Goal: Transaction & Acquisition: Purchase product/service

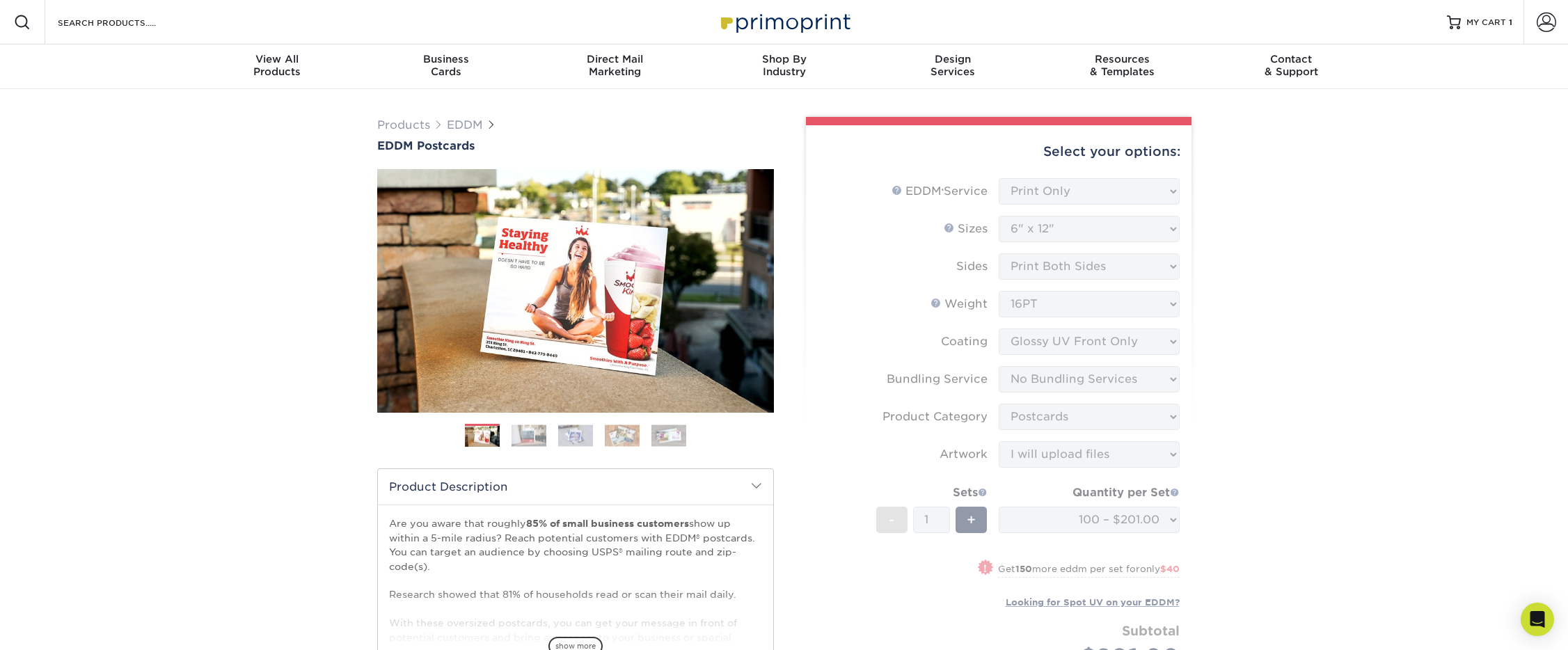
select select "print_only"
select select "6.00x12.00"
select select "58689abb-25c0-461c-a4c3-a80b627d6649"
select select "9b7272e0-d6c8-4c3c-8e97-d3a1bcdab858"
select select "upload"
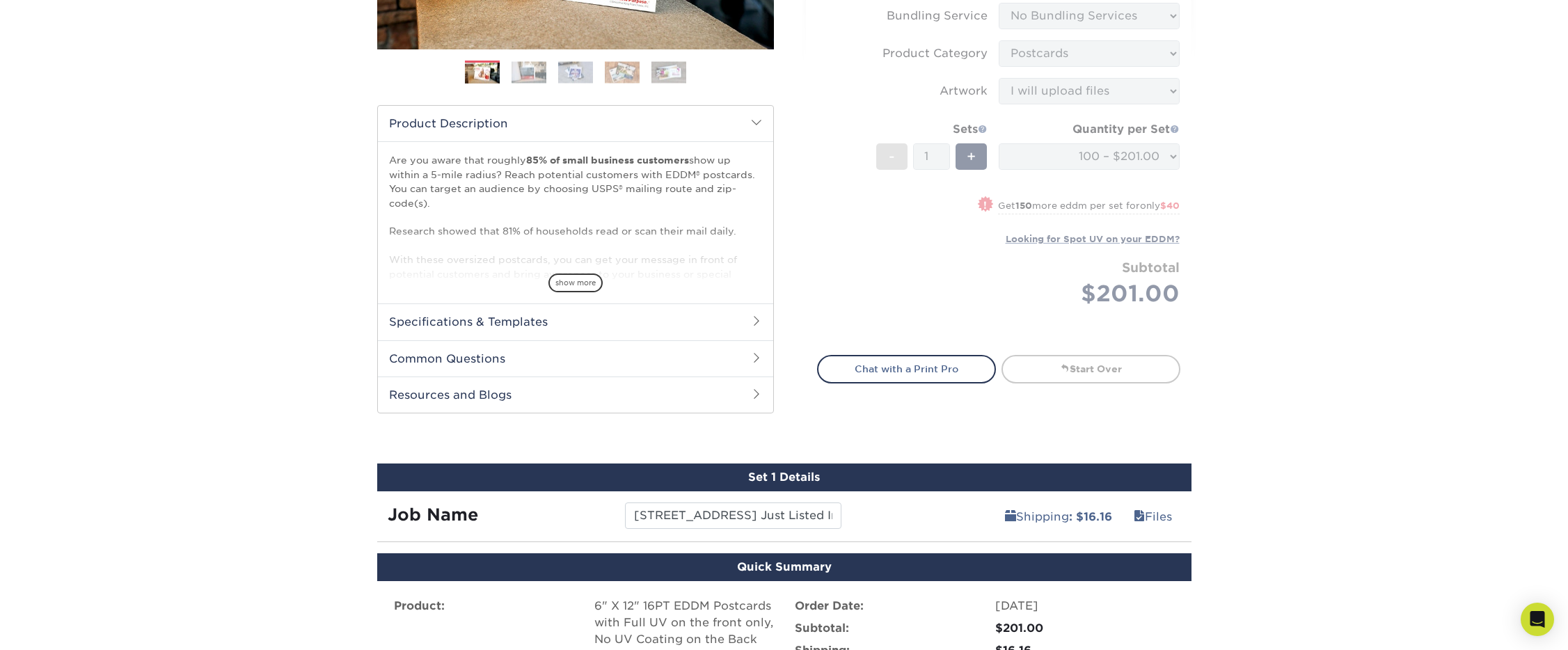
scroll to position [615, 0]
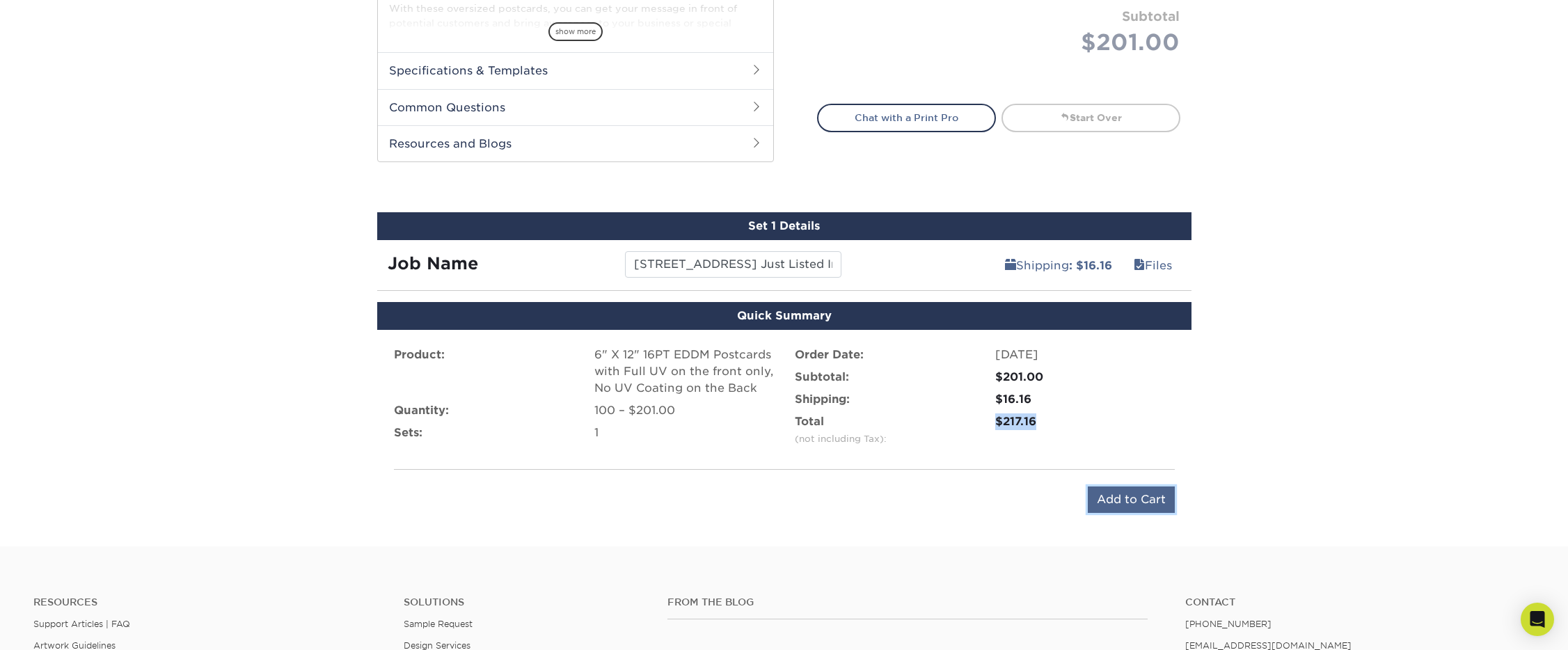
click at [1129, 511] on input "Add to Cart" at bounding box center [1131, 499] width 87 height 26
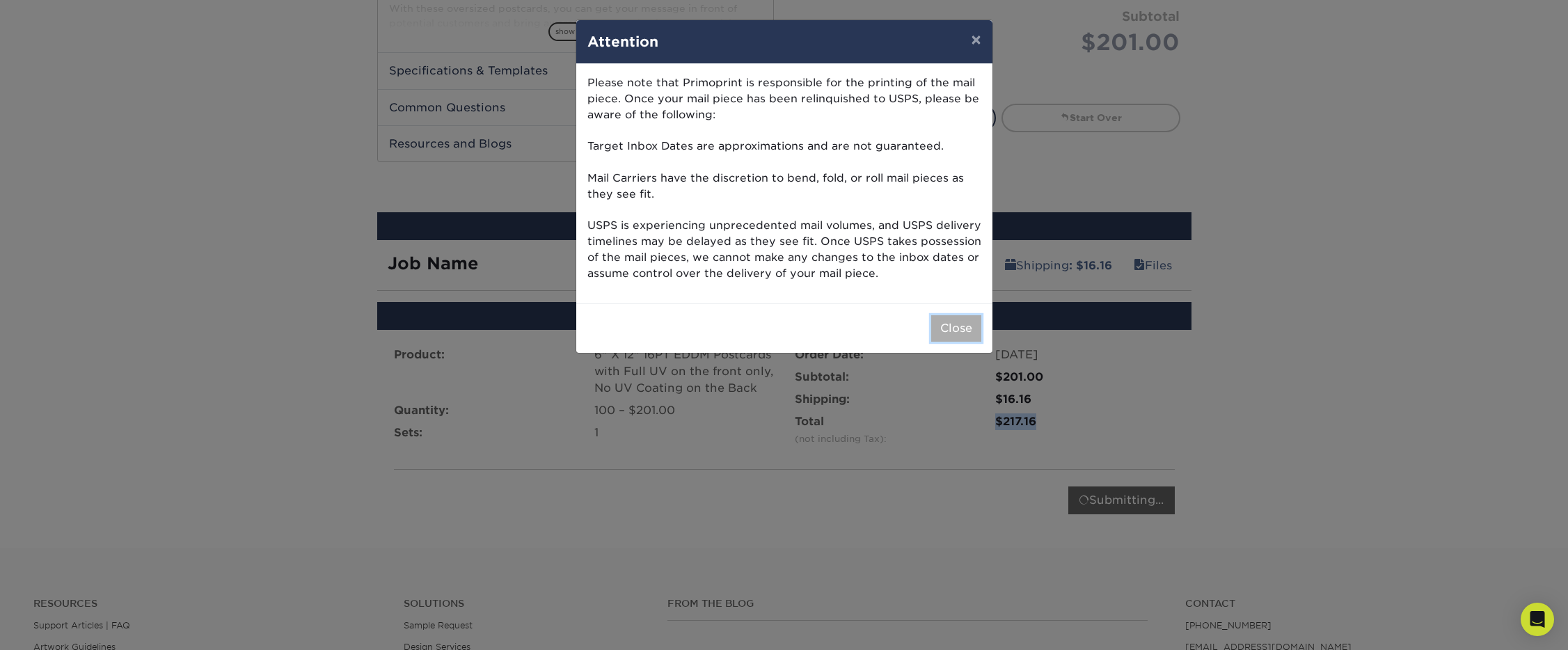
click at [966, 339] on button "Close" at bounding box center [955, 328] width 50 height 26
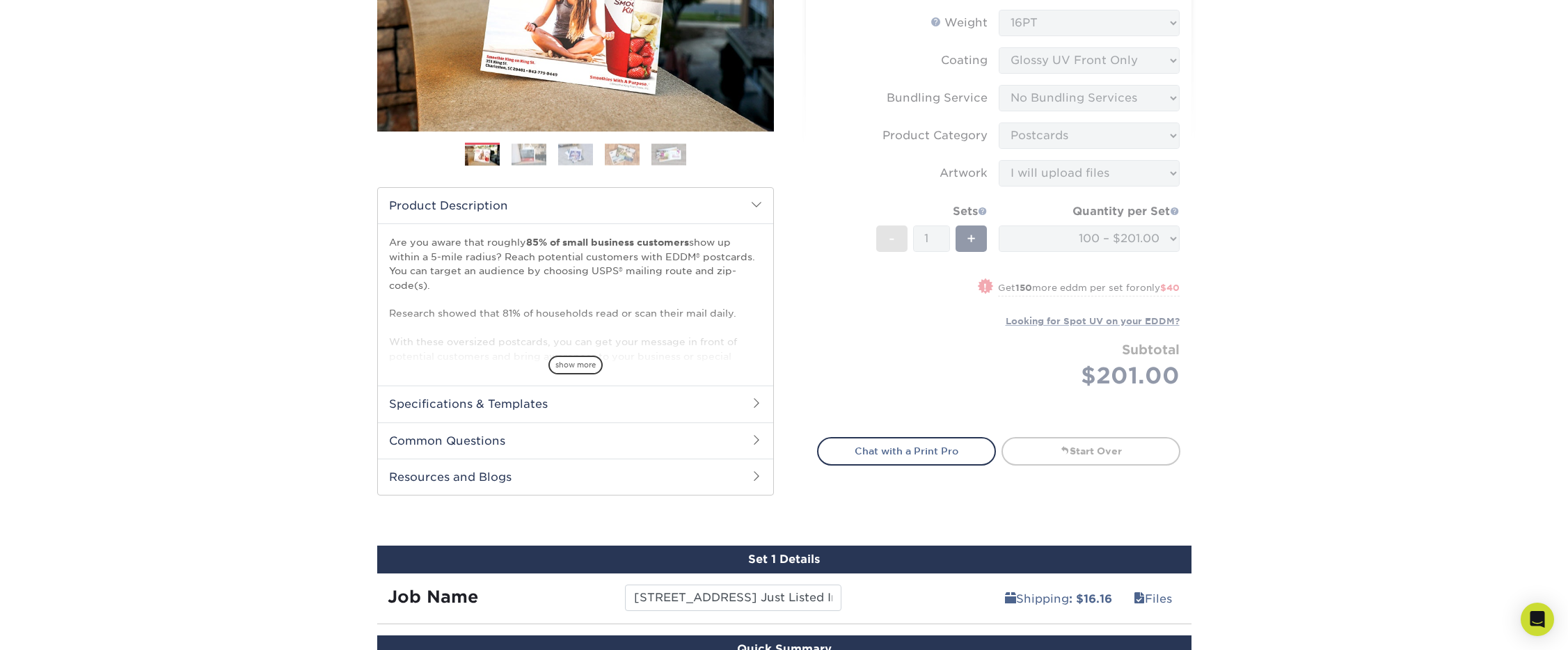
scroll to position [57, 0]
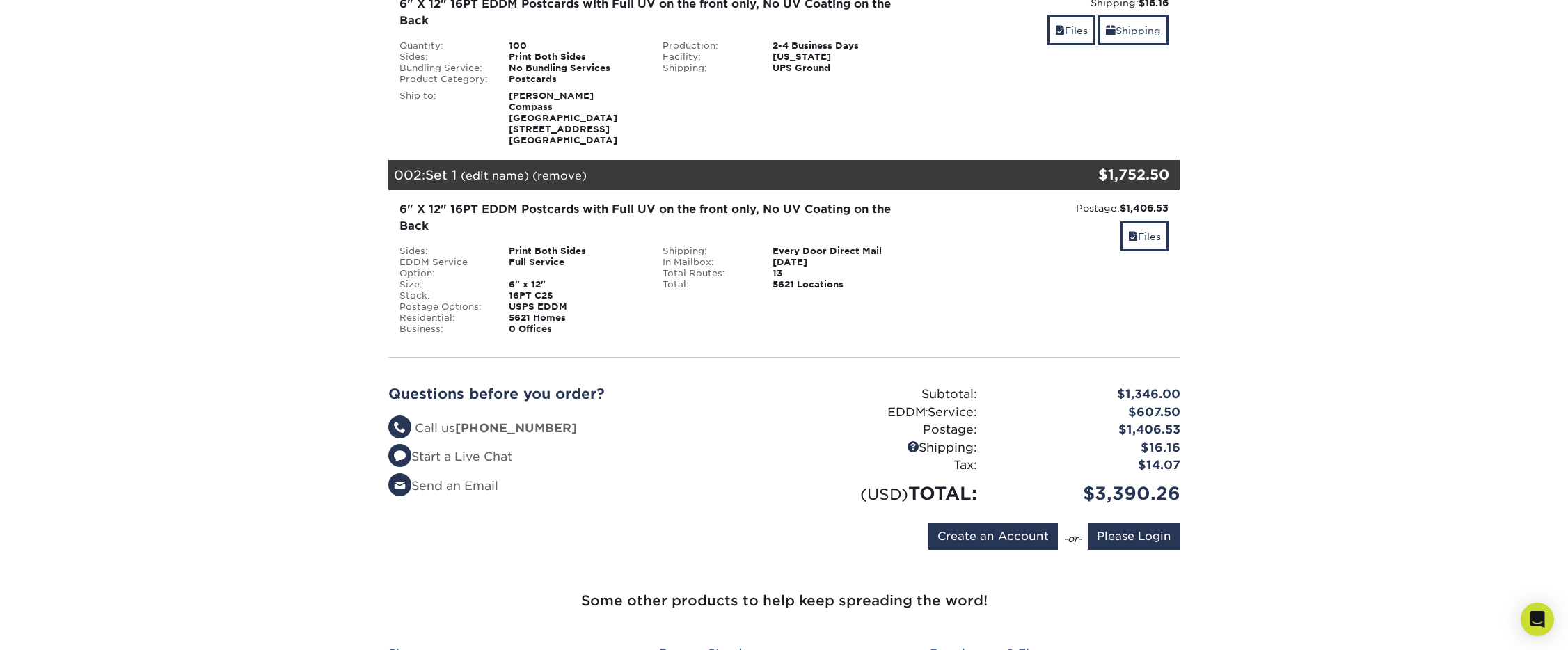
scroll to position [258, 0]
click at [419, 201] on div "6" X 12" 16PT EDDM Postcards with Full UV on the front only, No UV Coating on t…" at bounding box center [652, 218] width 506 height 34
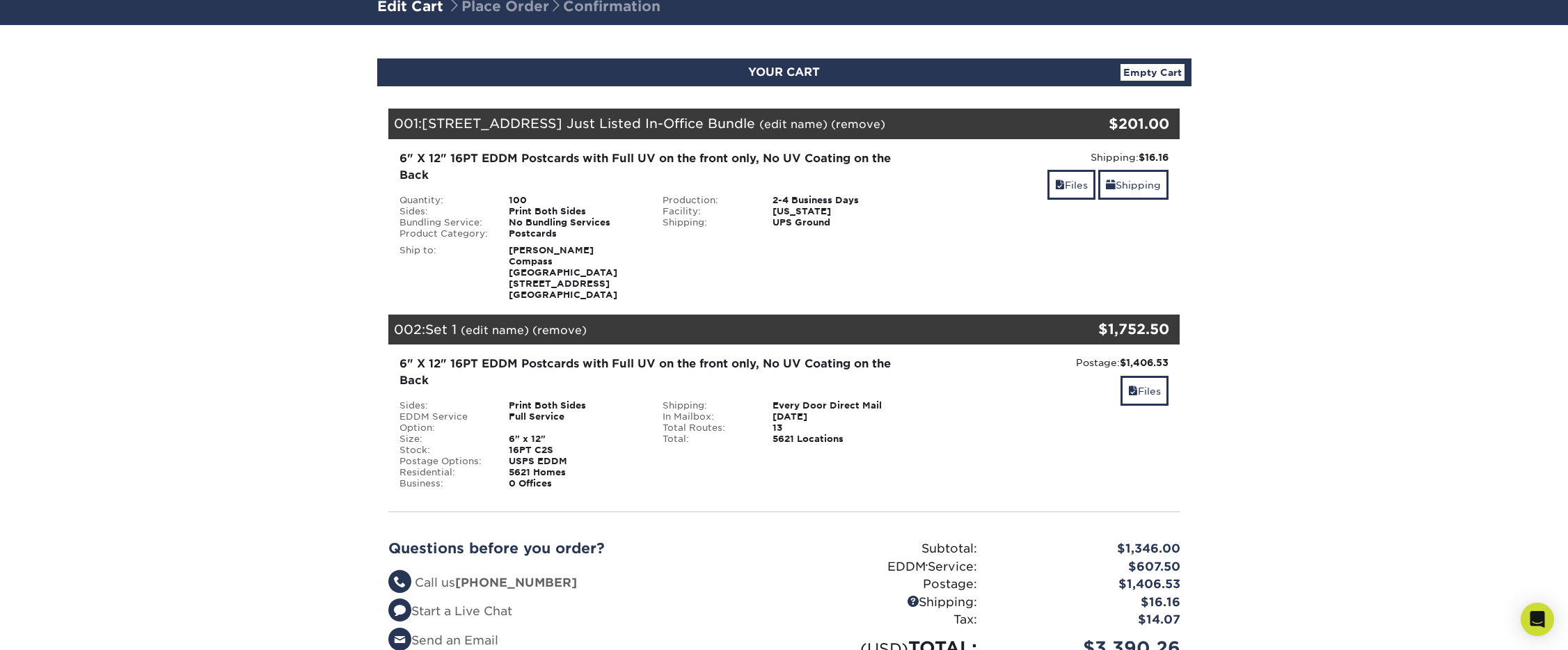
scroll to position [122, 0]
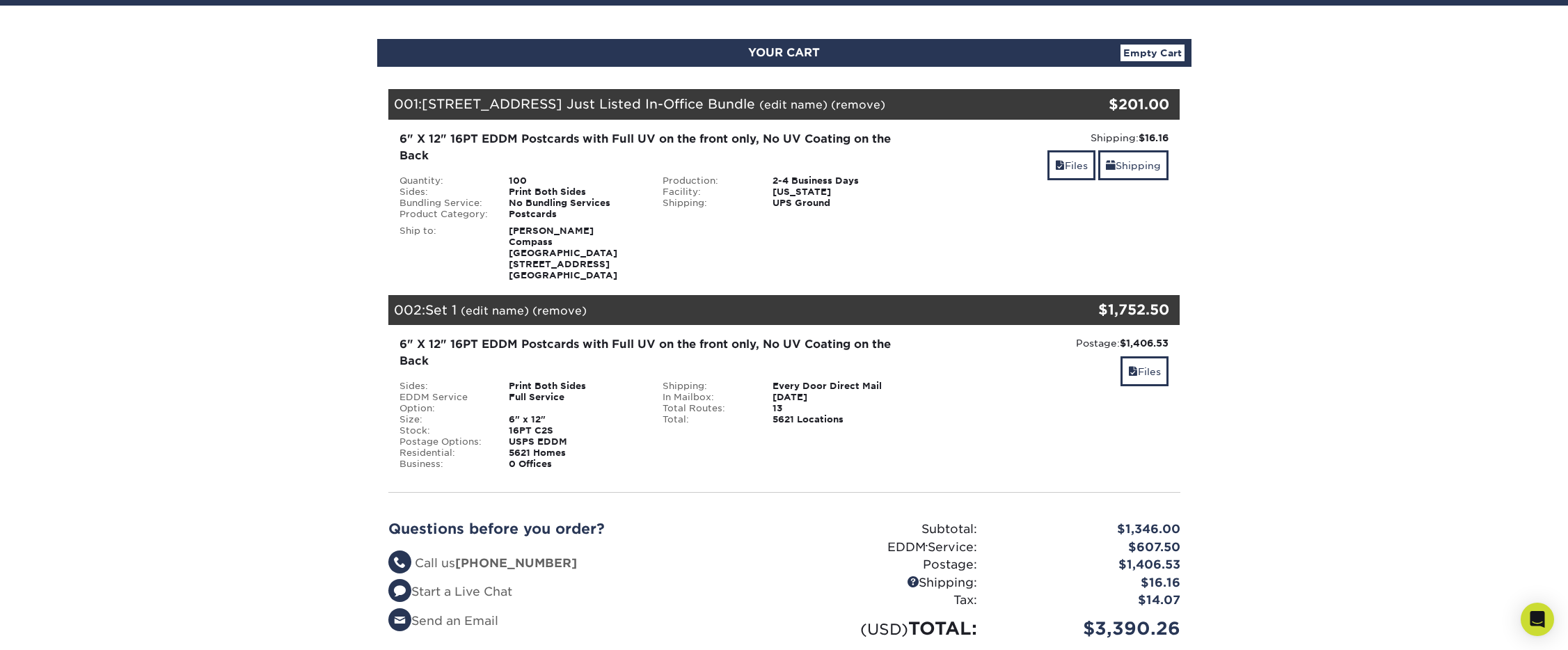
click at [479, 304] on link "(edit name)" at bounding box center [495, 311] width 68 height 14
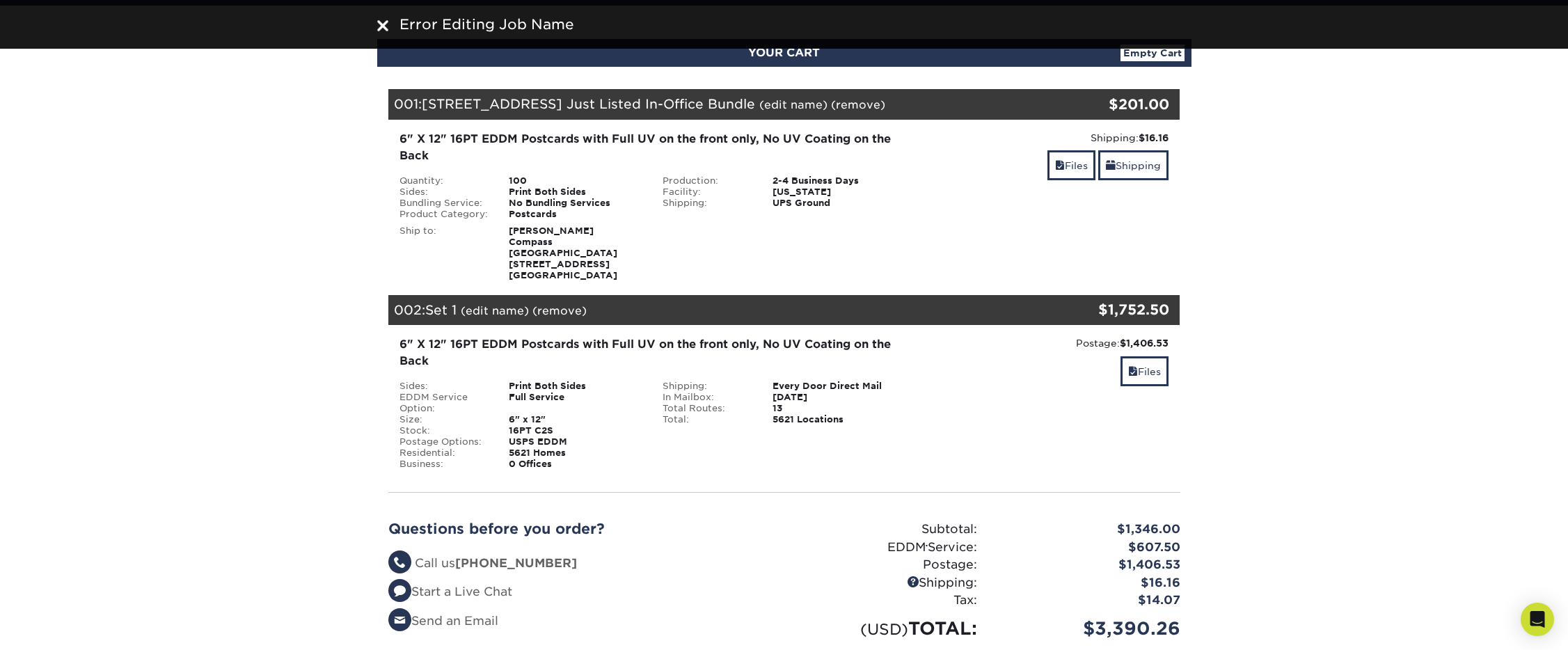
click at [1273, 211] on section "YOUR CART Empty Cart Your Cart is Empty Account Login Create Account Contact Us…" at bounding box center [784, 551] width 1568 height 1091
drag, startPoint x: 1161, startPoint y: 366, endPoint x: 1149, endPoint y: 363, distance: 12.4
click at [1161, 366] on link "Files" at bounding box center [1144, 371] width 48 height 30
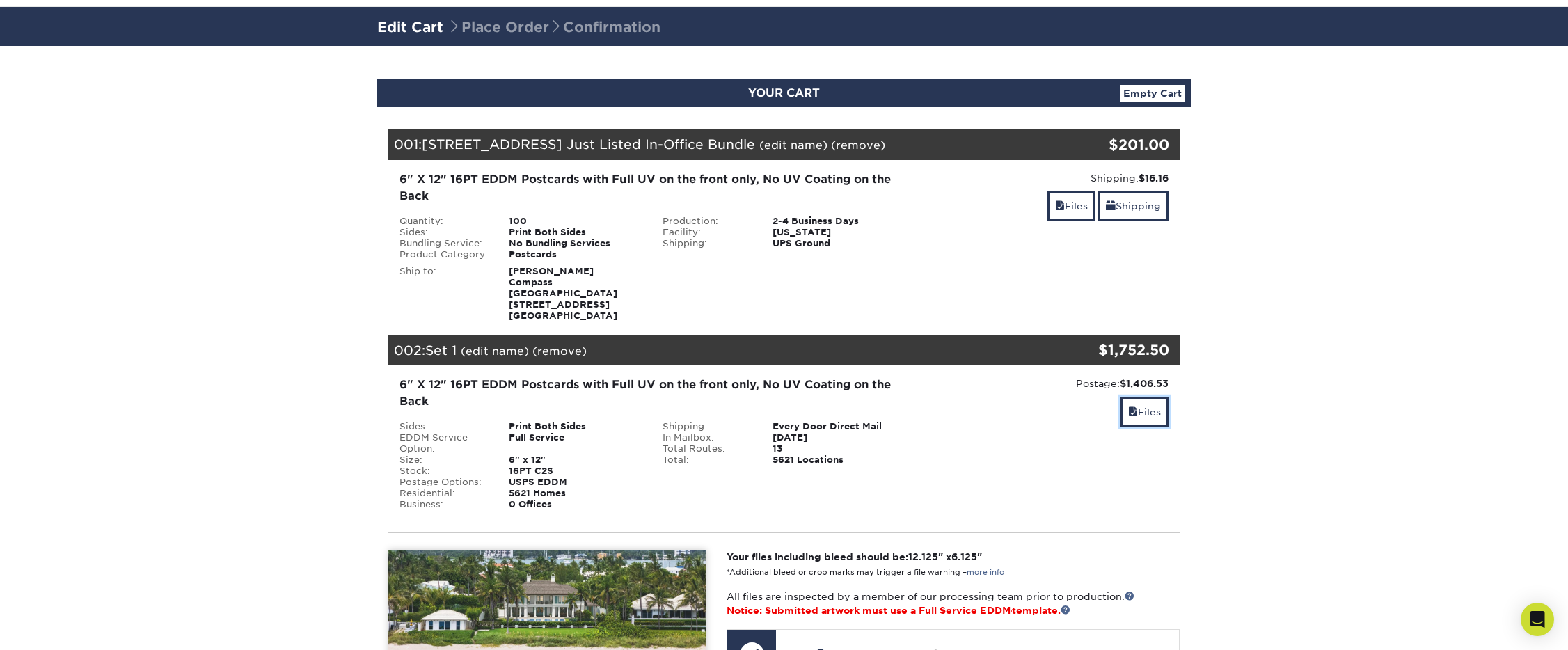
scroll to position [0, 0]
